Goal: Communication & Community: Ask a question

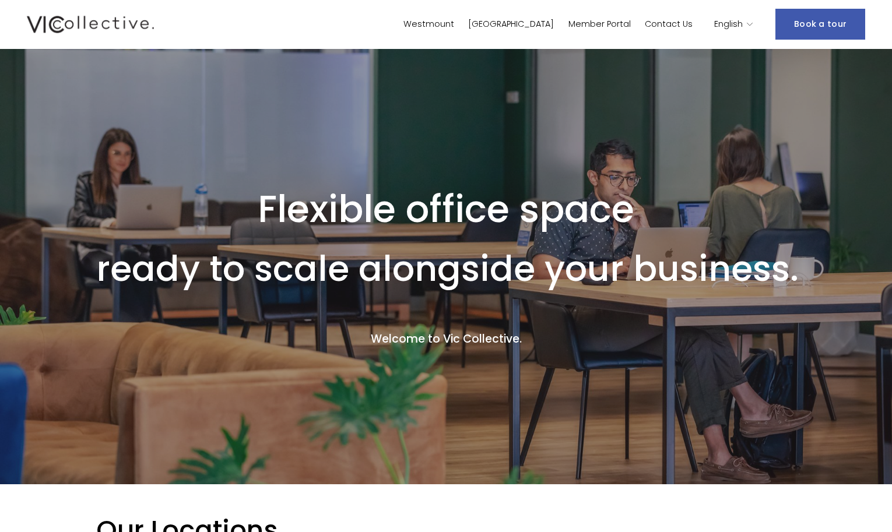
click at [827, 22] on link "Book a tour" at bounding box center [820, 24] width 90 height 31
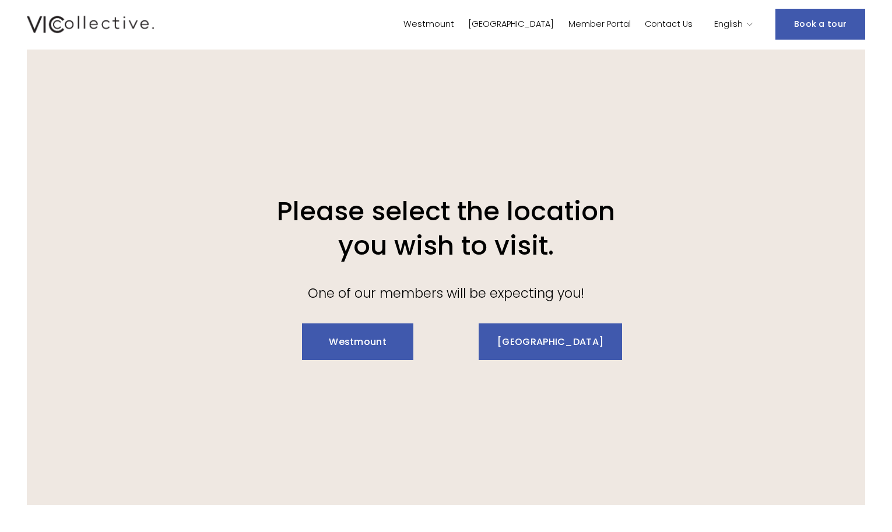
click at [365, 336] on link "Westmount" at bounding box center [357, 341] width 111 height 37
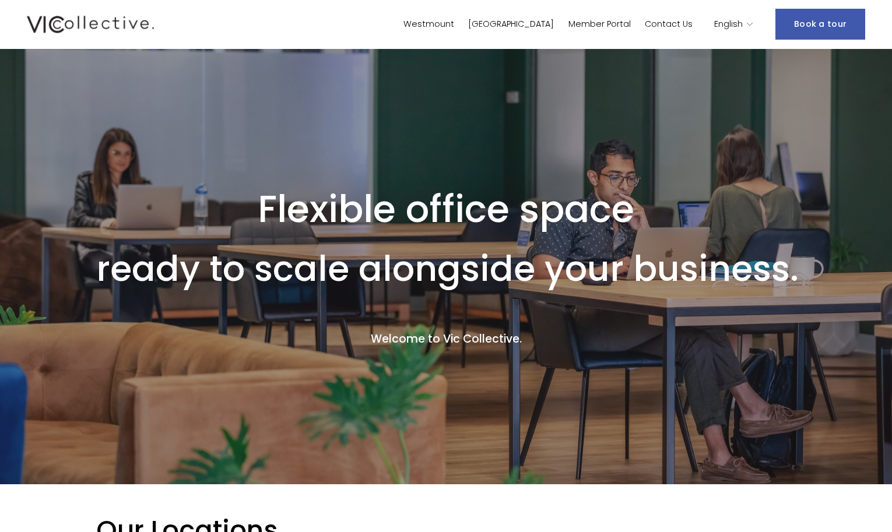
click at [671, 23] on link "Contact Us" at bounding box center [669, 24] width 48 height 17
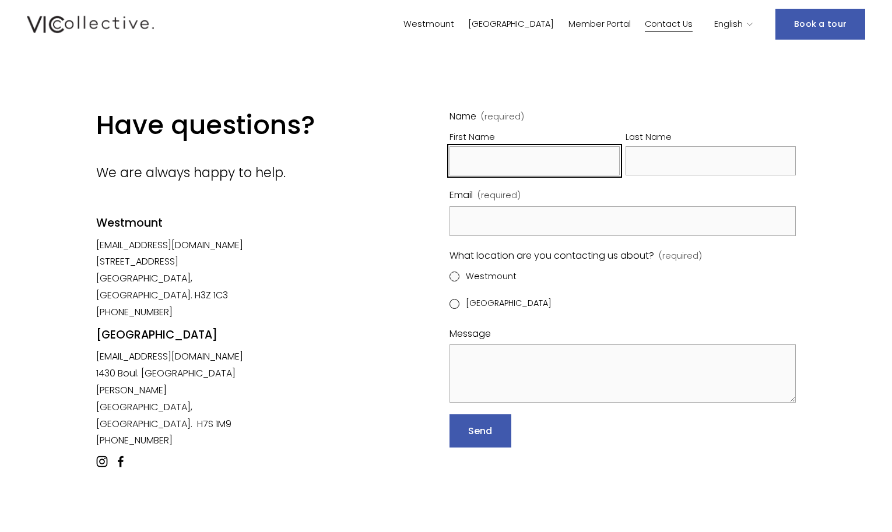
click at [479, 160] on input "First Name" at bounding box center [534, 161] width 170 height 30
type input "Mylene"
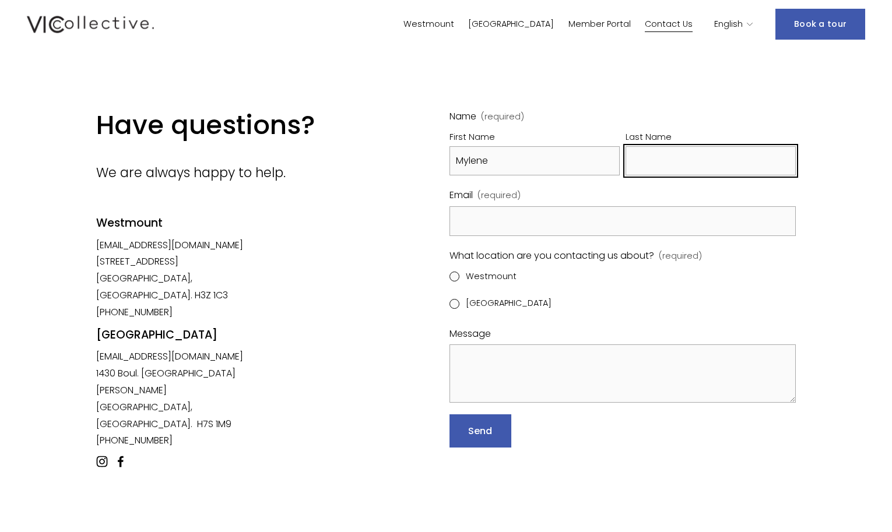
type input "Roy"
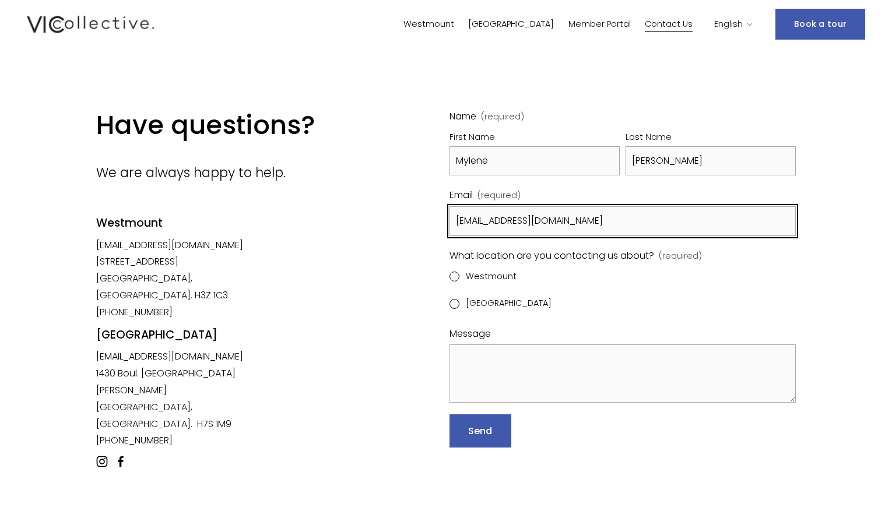
click at [504, 219] on input "myleneroy@kanwalgroup.com" at bounding box center [622, 221] width 346 height 30
click at [638, 220] on input "myleneroy2@kanwalgroup.com" at bounding box center [622, 221] width 346 height 30
type input "myleneroy2017@gmail.com"
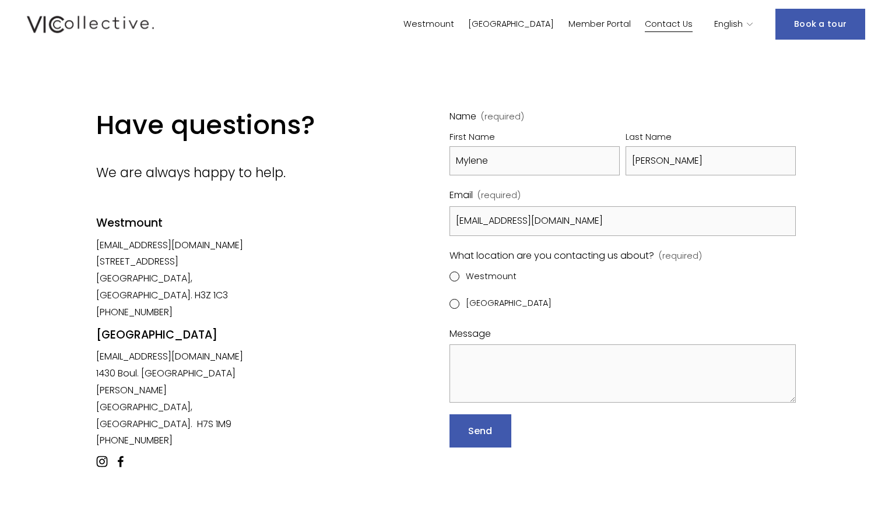
click at [457, 277] on input "Westmount" at bounding box center [454, 277] width 10 height 10
radio input "true"
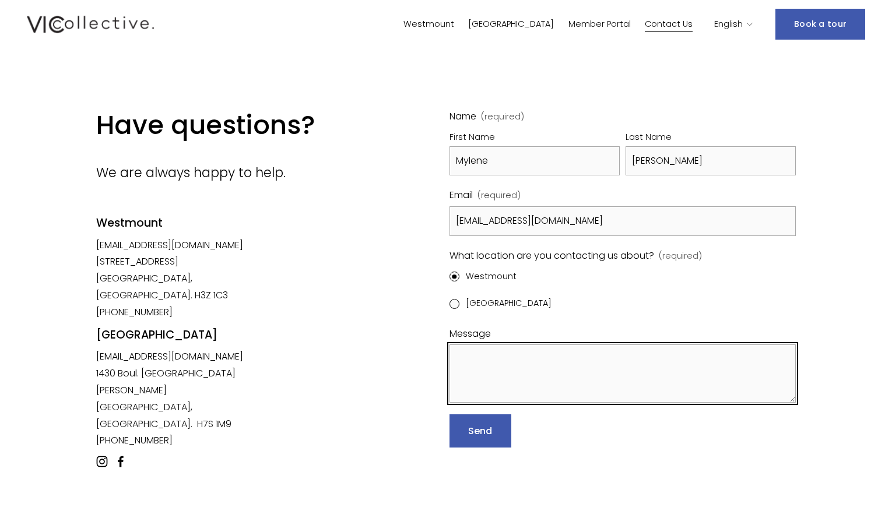
click at [482, 365] on textarea "Message" at bounding box center [622, 373] width 346 height 58
click at [475, 363] on textarea "Hello, i am not" at bounding box center [622, 373] width 346 height 58
click at [643, 362] on textarea "Helloable to book a tour online, i am not" at bounding box center [622, 373] width 346 height 58
click at [479, 357] on textarea "Helloable to book a tour online," at bounding box center [622, 373] width 346 height 58
click at [662, 364] on textarea "Hello I am not able to book a tour online," at bounding box center [622, 373] width 346 height 58
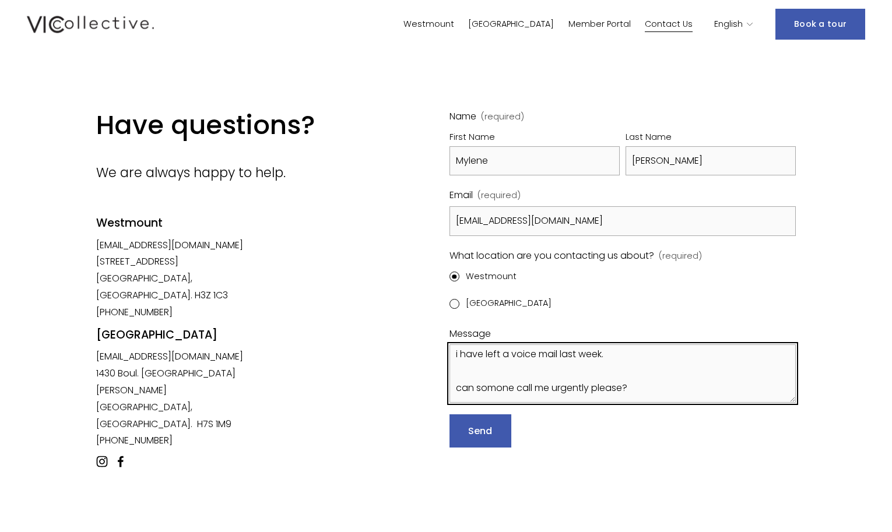
scroll to position [47, 0]
type textarea "Hello I am not able to book a tour online, i have left a voice mail last week. …"
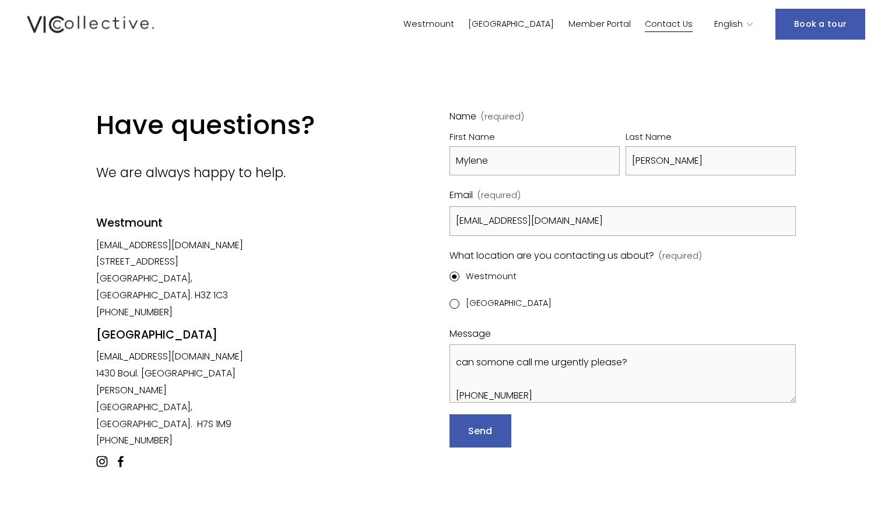
click at [487, 427] on span "Send" at bounding box center [480, 430] width 24 height 13
